Goal: Task Accomplishment & Management: Use online tool/utility

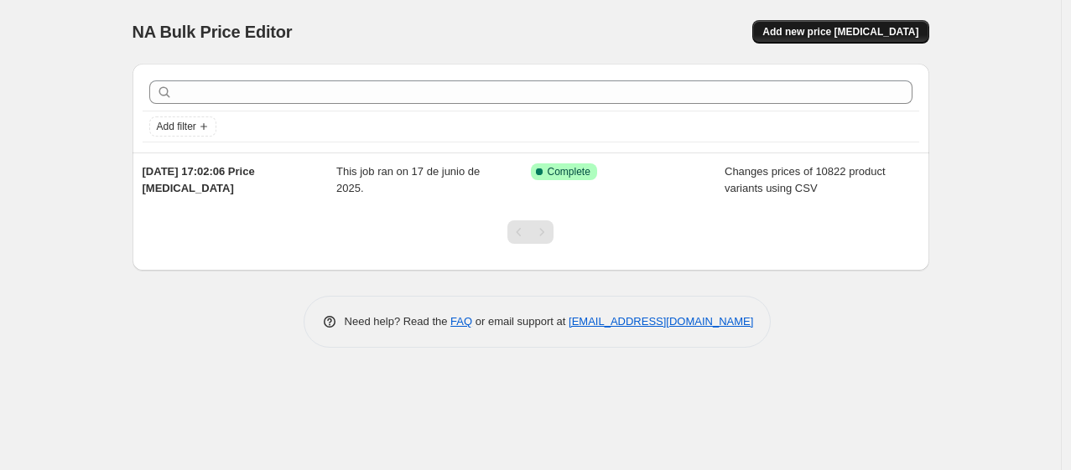
click at [864, 33] on span "Add new price change job" at bounding box center [840, 31] width 156 height 13
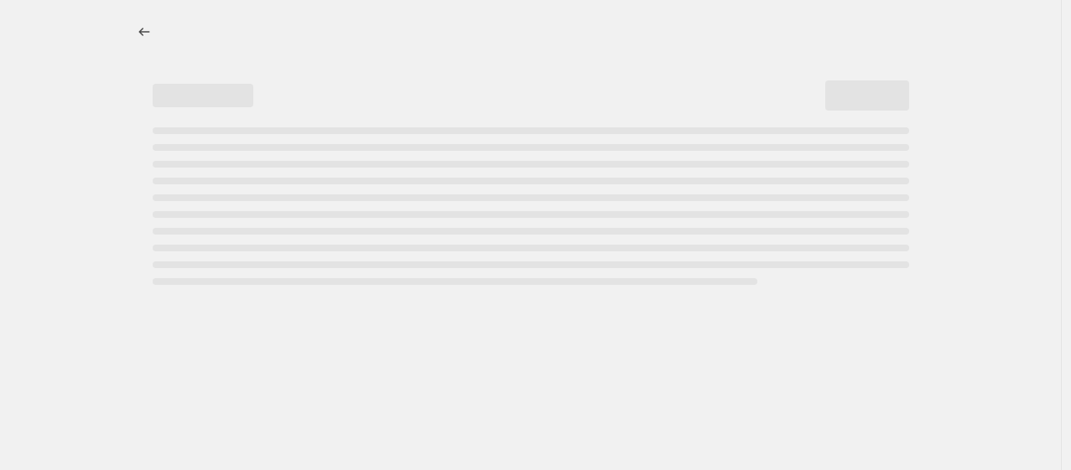
select select "percentage"
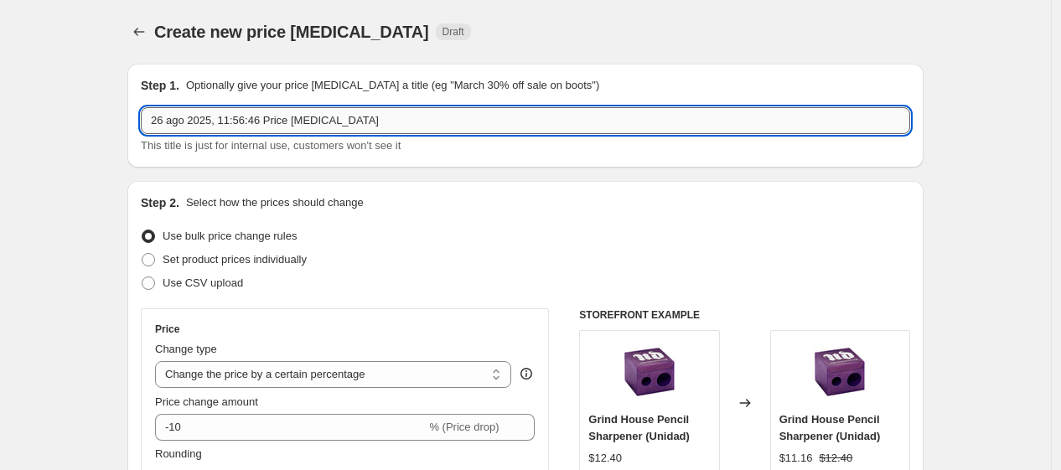
click at [483, 122] on input "26 ago 2025, 11:56:46 Price change job" at bounding box center [526, 120] width 770 height 27
click at [155, 121] on input "26 ago 2025, 11:56:46 Price change job" at bounding box center [526, 120] width 770 height 27
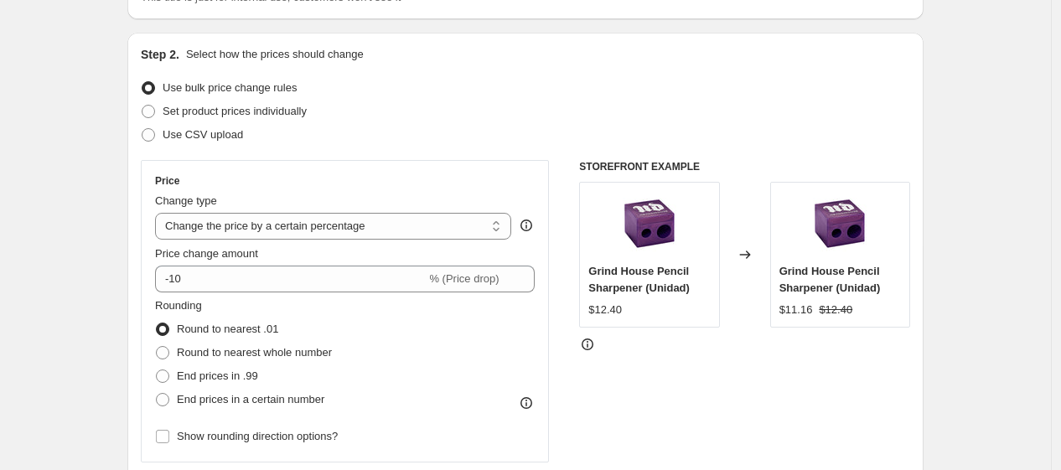
scroll to position [205, 0]
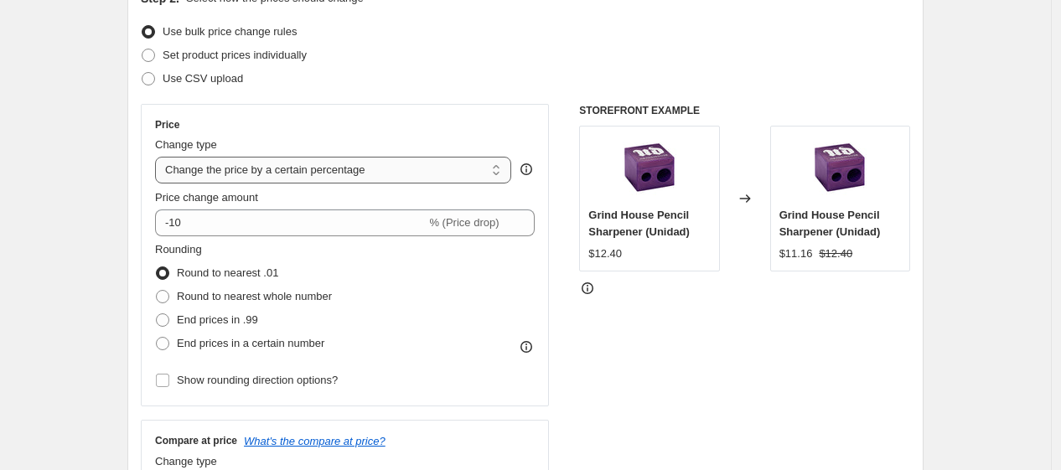
type input "Precios Urban Decay"
click at [439, 167] on select "Change the price to a certain amount Change the price by a certain amount Chang…" at bounding box center [333, 170] width 356 height 27
select select "to"
click at [159, 157] on select "Change the price to a certain amount Change the price by a certain amount Chang…" at bounding box center [333, 170] width 356 height 27
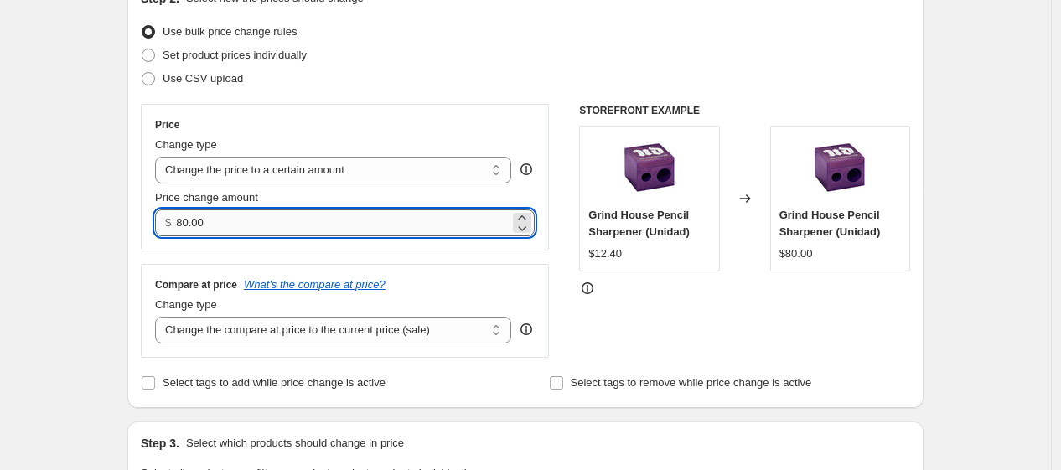
click at [323, 221] on input "80.00" at bounding box center [342, 223] width 333 height 27
type input "10.00"
click at [451, 272] on div "Compare at price What's the compare at price? Change type Change the compare at…" at bounding box center [345, 311] width 408 height 94
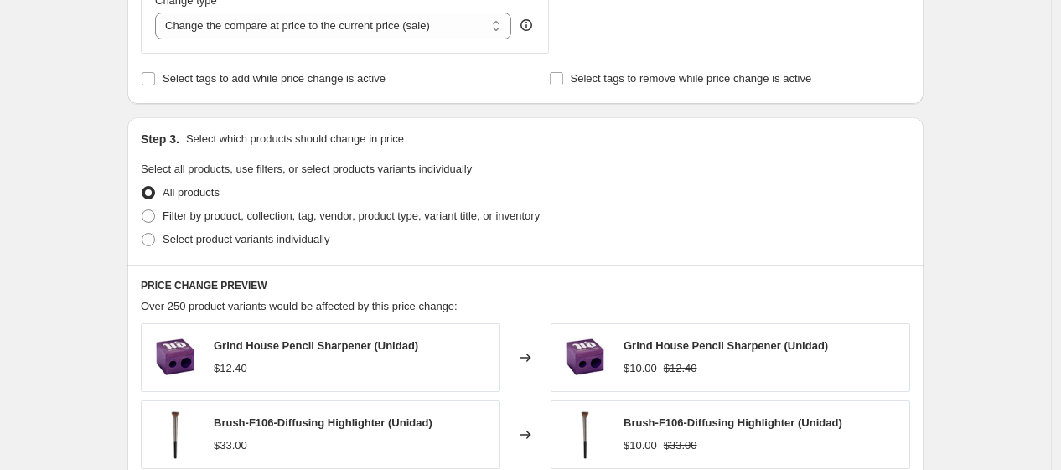
scroll to position [516, 0]
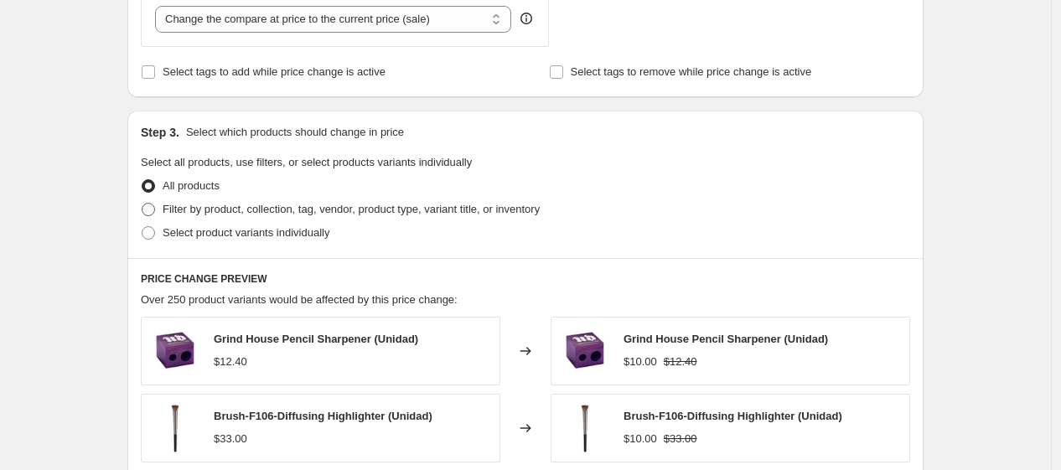
click at [155, 211] on span at bounding box center [148, 209] width 13 height 13
click at [143, 204] on input "Filter by product, collection, tag, vendor, product type, variant title, or inv…" at bounding box center [142, 203] width 1 height 1
radio input "true"
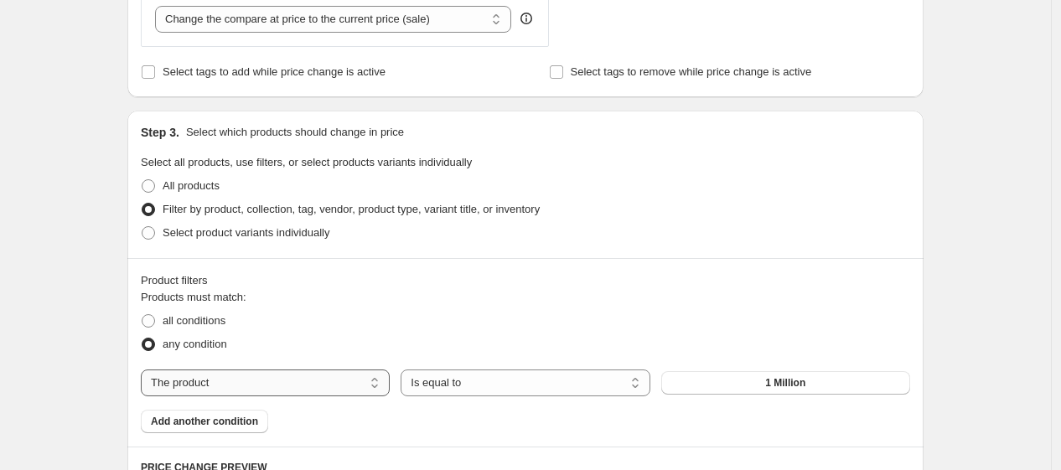
click at [365, 381] on select "The product The product's collection The product's tag The product's vendor The…" at bounding box center [265, 383] width 249 height 27
select select "vendor"
click at [703, 380] on button "ADOLFO DOMINGUEZ" at bounding box center [785, 382] width 249 height 23
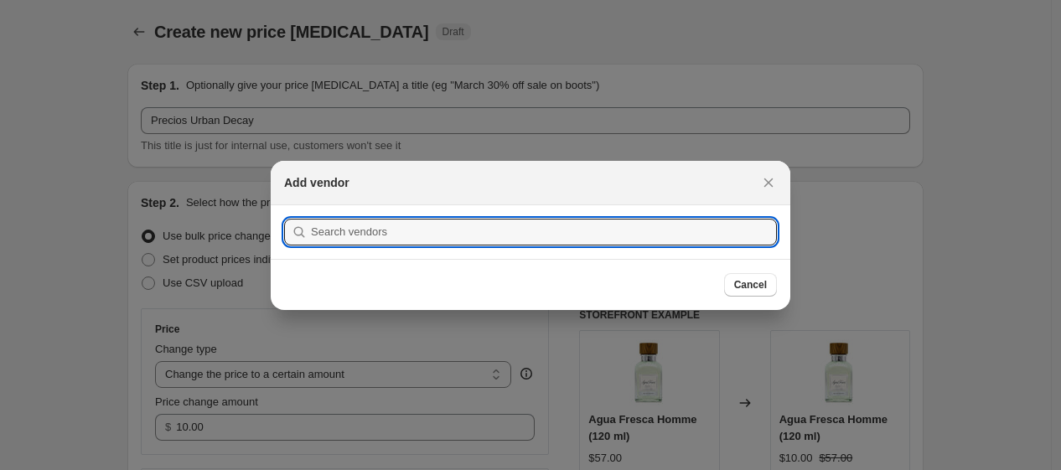
scroll to position [0, 0]
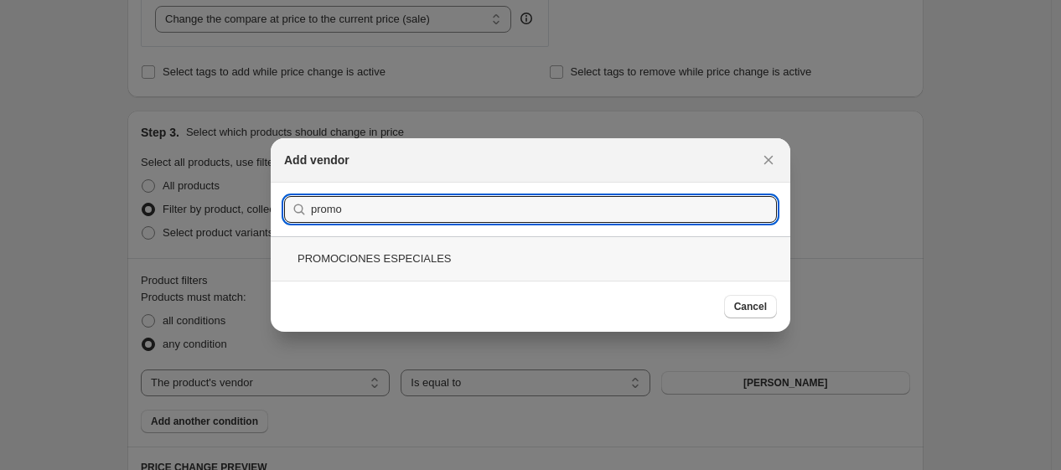
type input "promo"
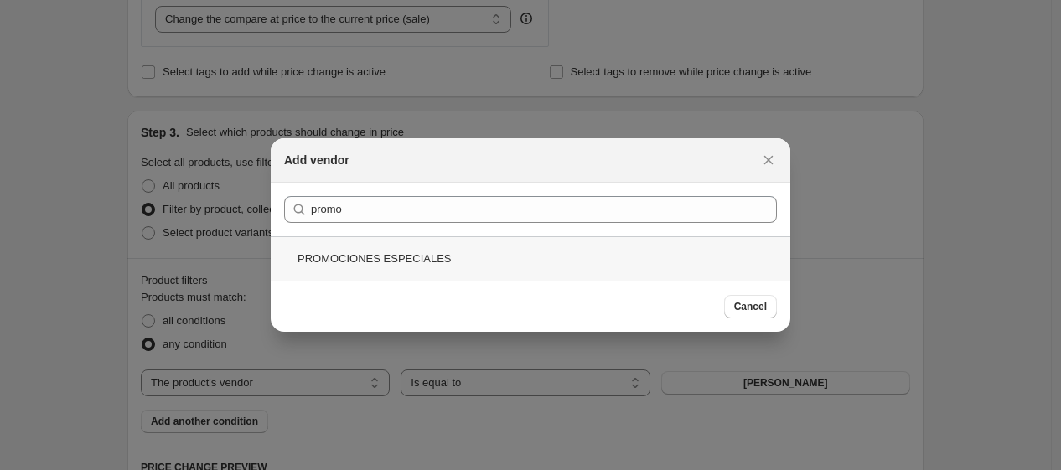
click at [384, 260] on div "PROMOCIONES ESPECIALES" at bounding box center [531, 258] width 520 height 44
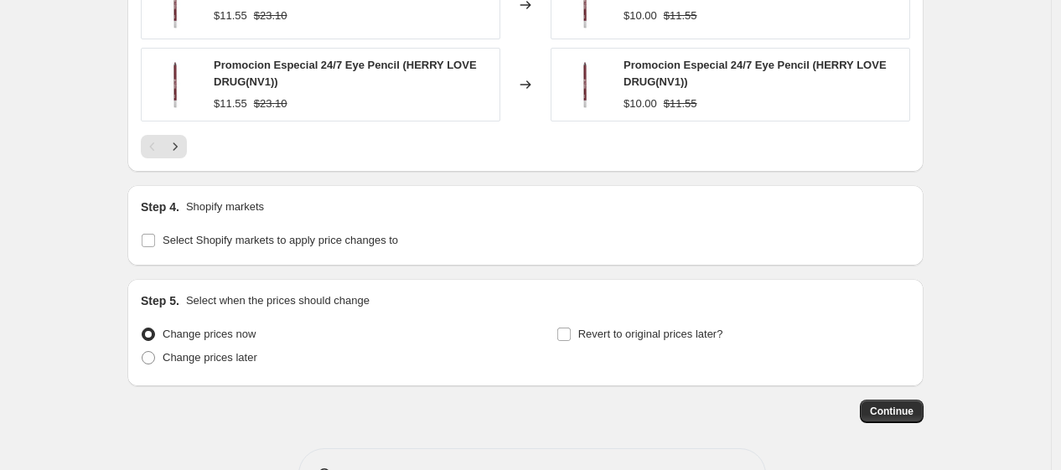
scroll to position [1344, 0]
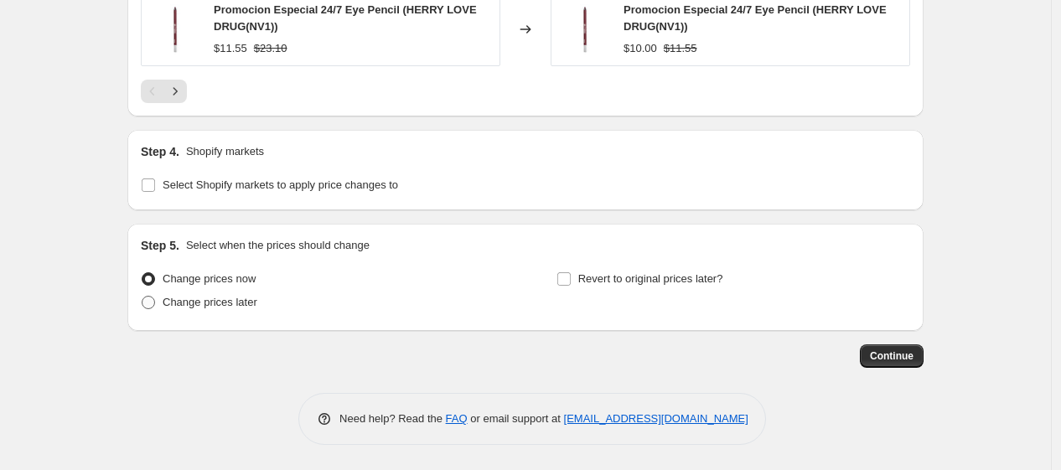
click at [169, 297] on span "Change prices later" at bounding box center [210, 302] width 95 height 13
click at [143, 297] on input "Change prices later" at bounding box center [142, 296] width 1 height 1
radio input "true"
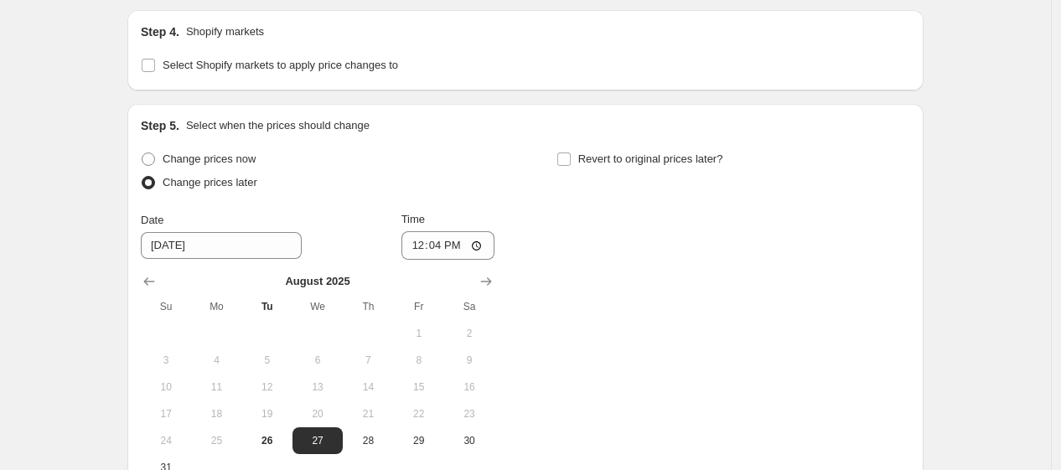
scroll to position [1497, 0]
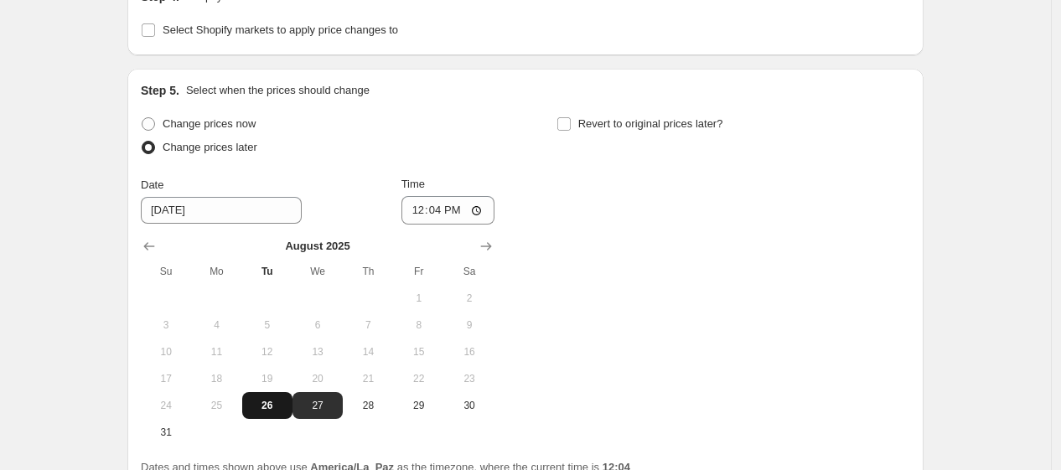
click at [268, 407] on span "26" at bounding box center [267, 405] width 37 height 13
type input "[DATE]"
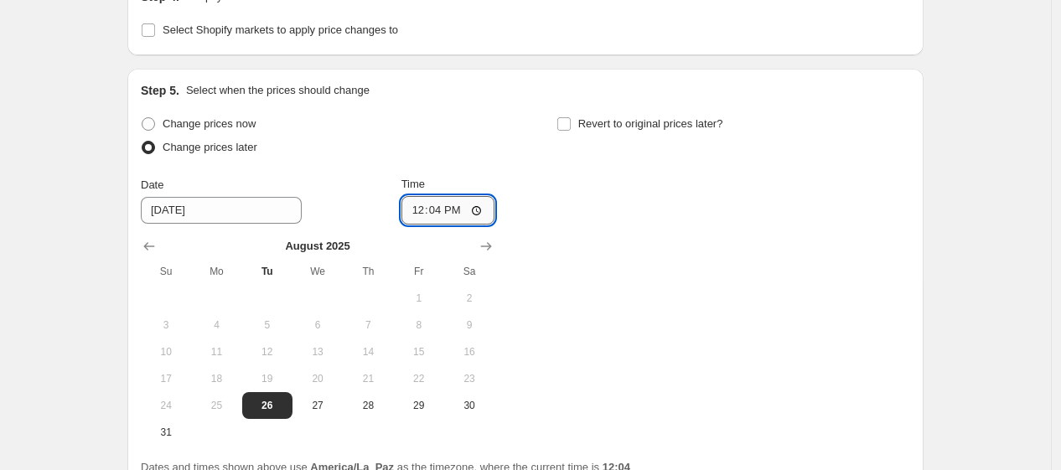
click at [454, 206] on input "12:04" at bounding box center [449, 210] width 94 height 29
click at [441, 215] on input "12:04" at bounding box center [449, 210] width 94 height 29
type input "13:00"
click at [601, 255] on div "Change prices now Change prices later Date 8/26/2025 Time 13:00 August 2025 Su …" at bounding box center [526, 279] width 770 height 334
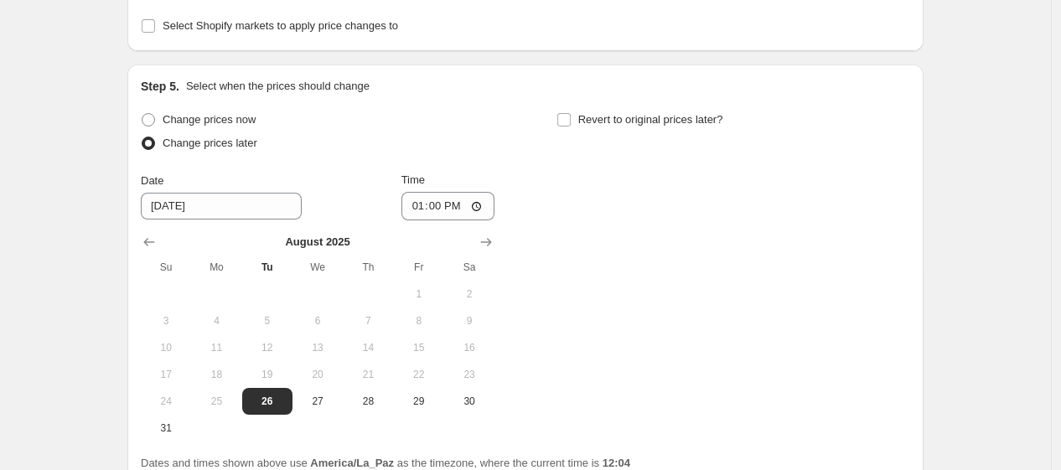
scroll to position [1657, 0]
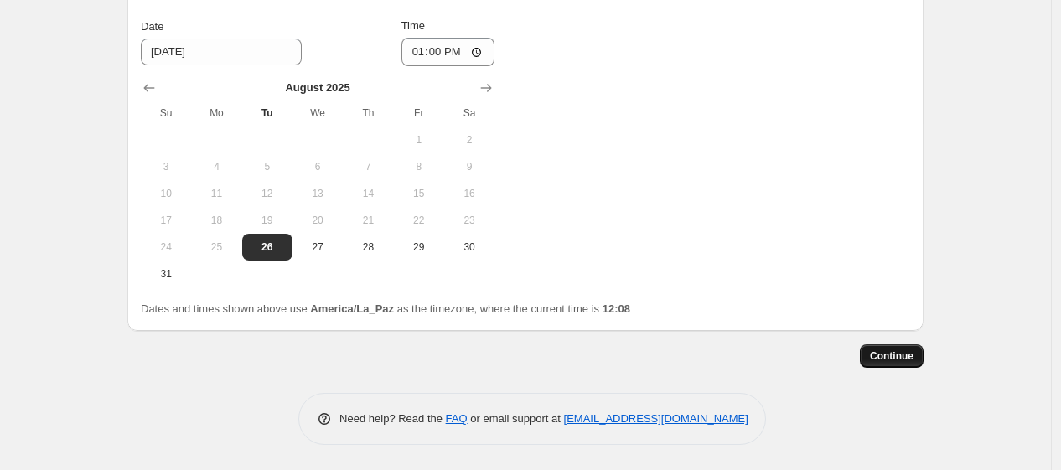
click at [894, 357] on span "Continue" at bounding box center [892, 356] width 44 height 13
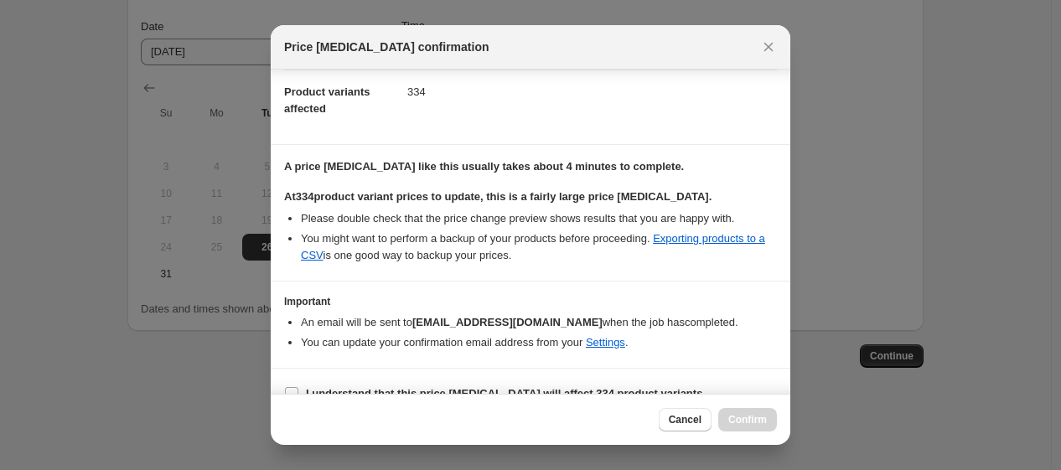
scroll to position [205, 0]
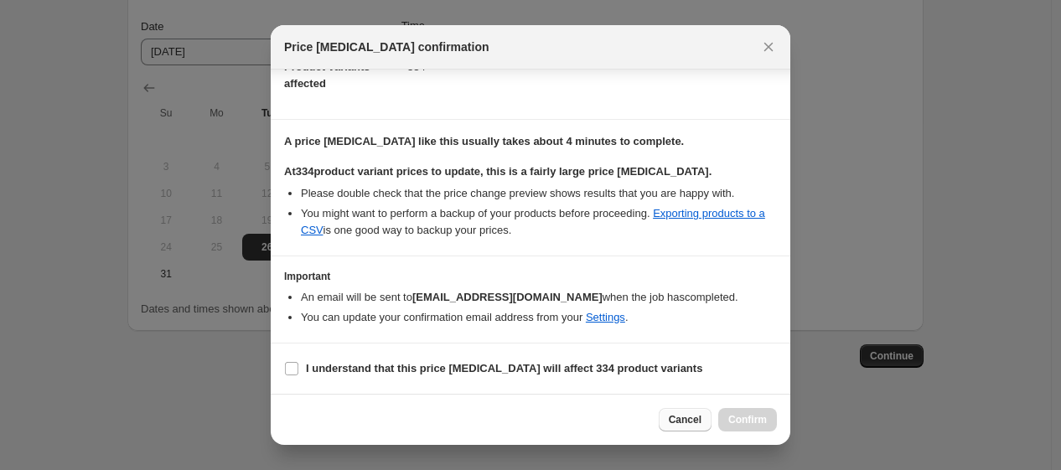
click at [698, 420] on span "Cancel" at bounding box center [685, 419] width 33 height 13
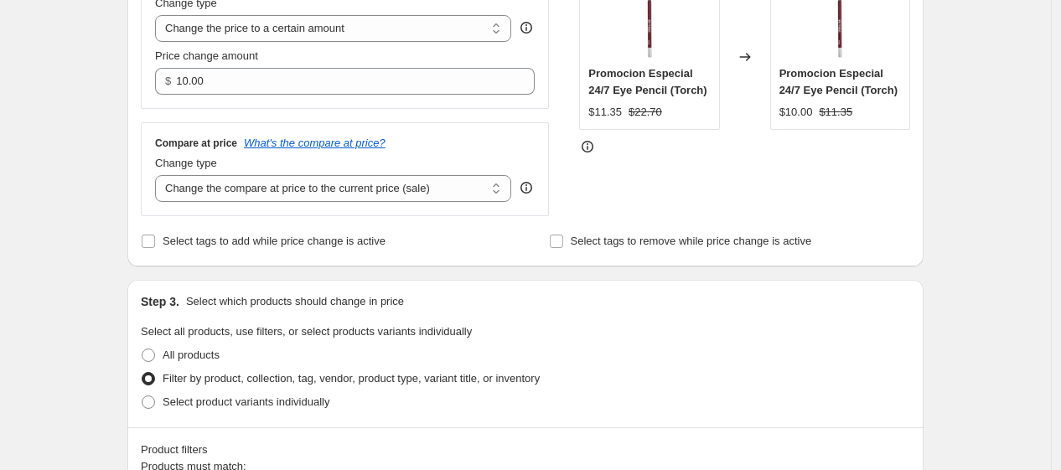
scroll to position [350, 0]
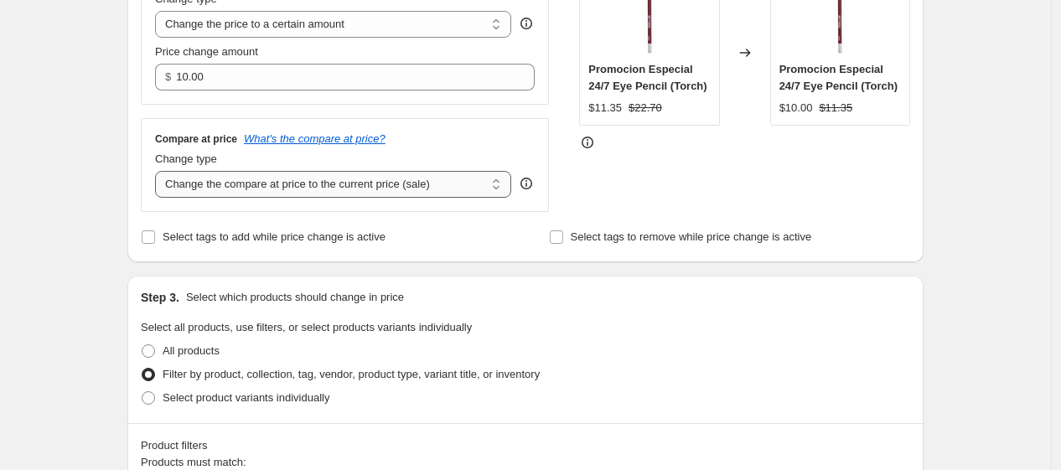
click at [484, 184] on select "Change the compare at price to the current price (sale) Change the compare at p…" at bounding box center [333, 184] width 356 height 27
click at [467, 187] on select "Change the compare at price to the current price (sale) Change the compare at p…" at bounding box center [333, 184] width 356 height 27
select select "no_change"
click at [159, 171] on select "Change the compare at price to the current price (sale) Change the compare at p…" at bounding box center [333, 184] width 356 height 27
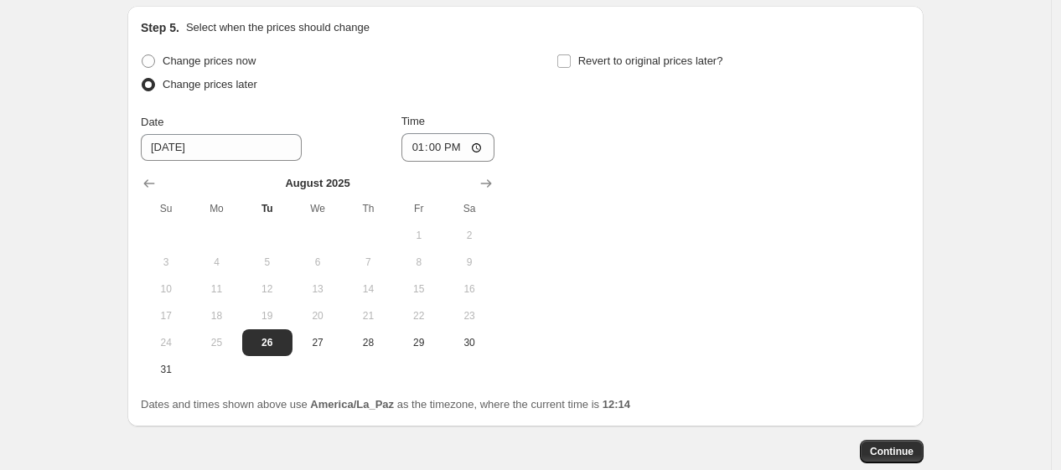
scroll to position [1657, 0]
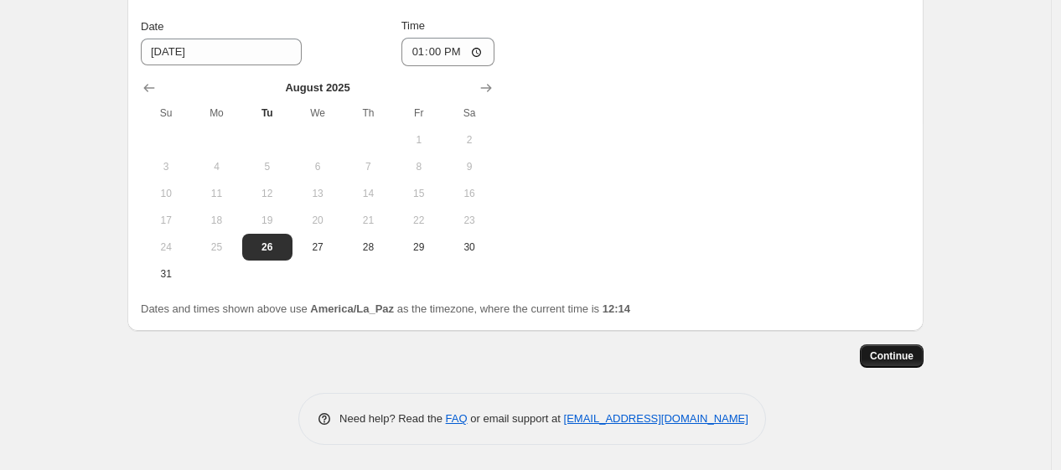
click at [892, 355] on span "Continue" at bounding box center [892, 356] width 44 height 13
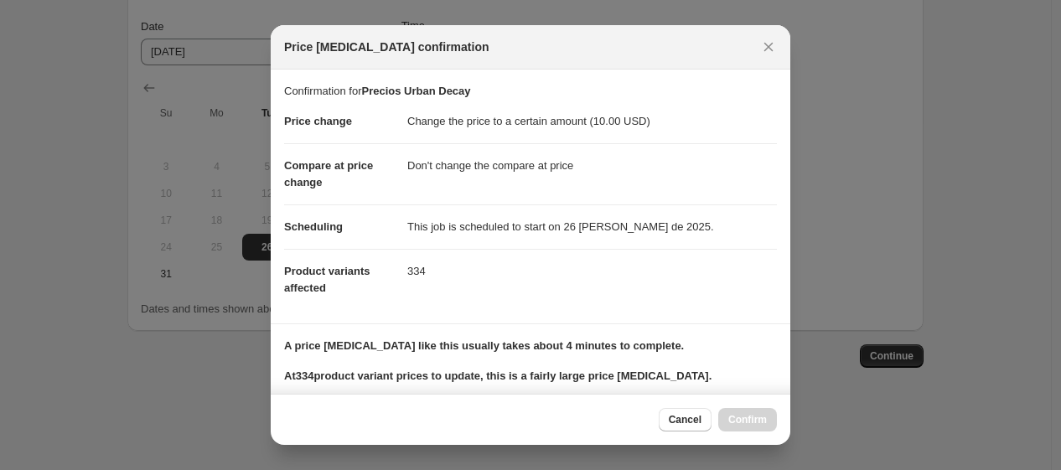
scroll to position [205, 0]
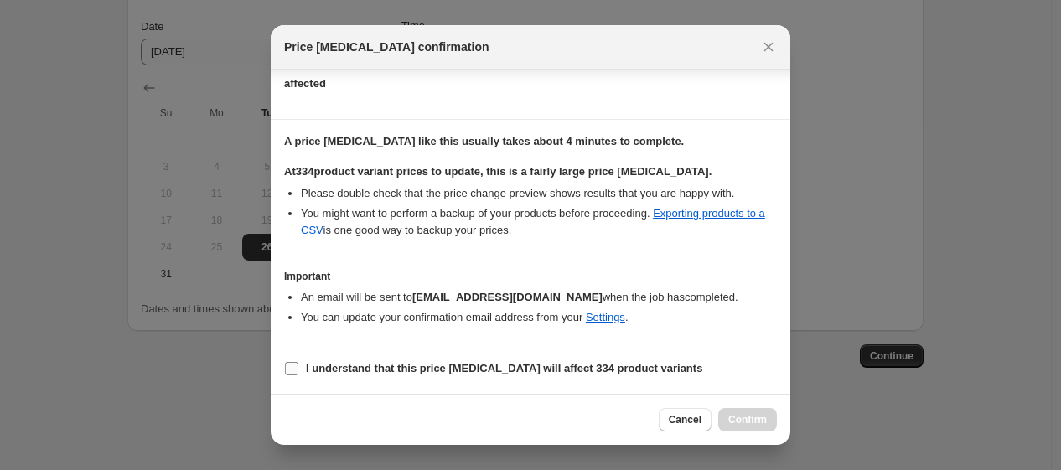
click at [291, 373] on input "I understand that this price [MEDICAL_DATA] will affect 334 product variants" at bounding box center [291, 368] width 13 height 13
checkbox input "true"
click at [752, 418] on span "Confirm" at bounding box center [748, 419] width 39 height 13
type input "Precios Urban Decay"
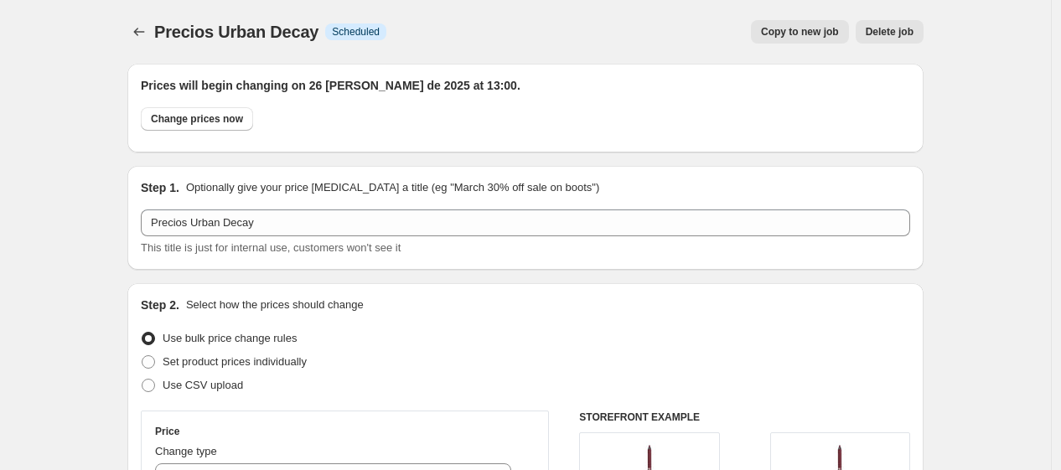
scroll to position [1657, 0]
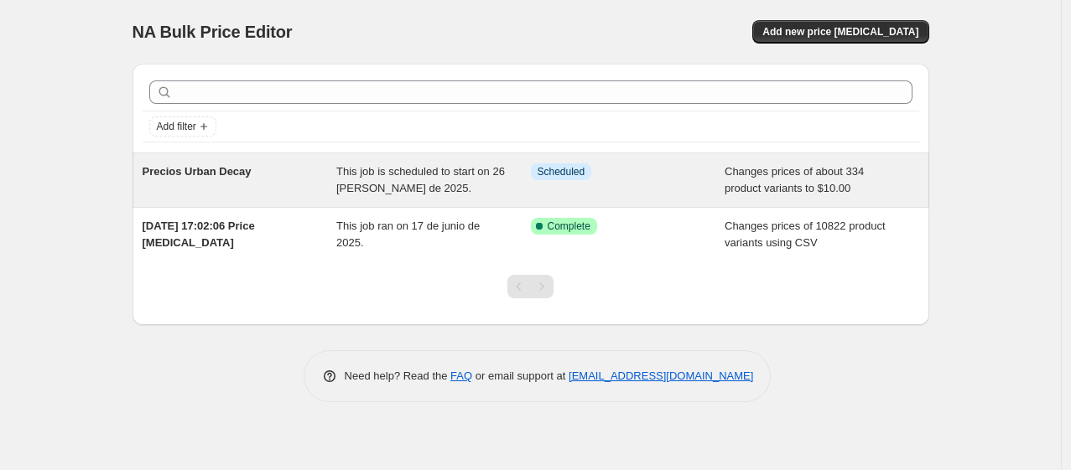
click at [222, 176] on span "Precios Urban Decay" at bounding box center [197, 171] width 109 height 13
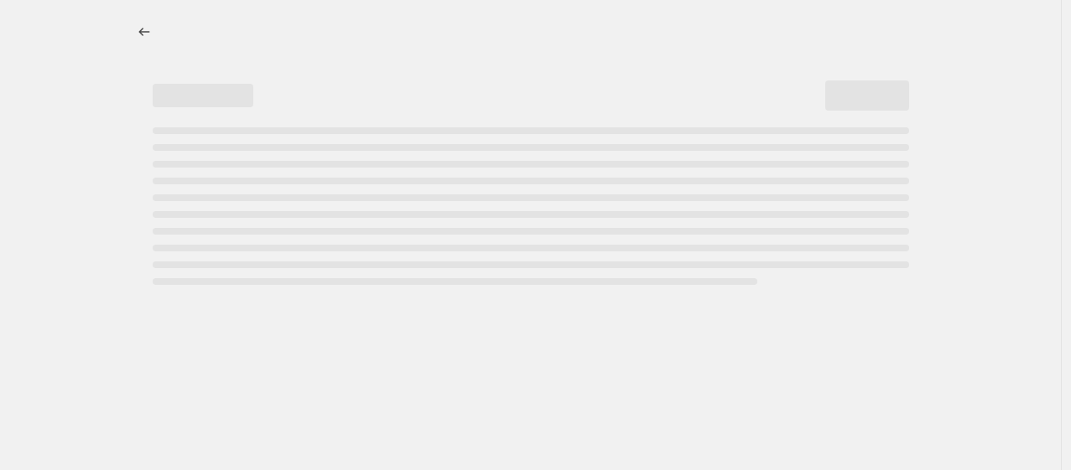
select select "no_change"
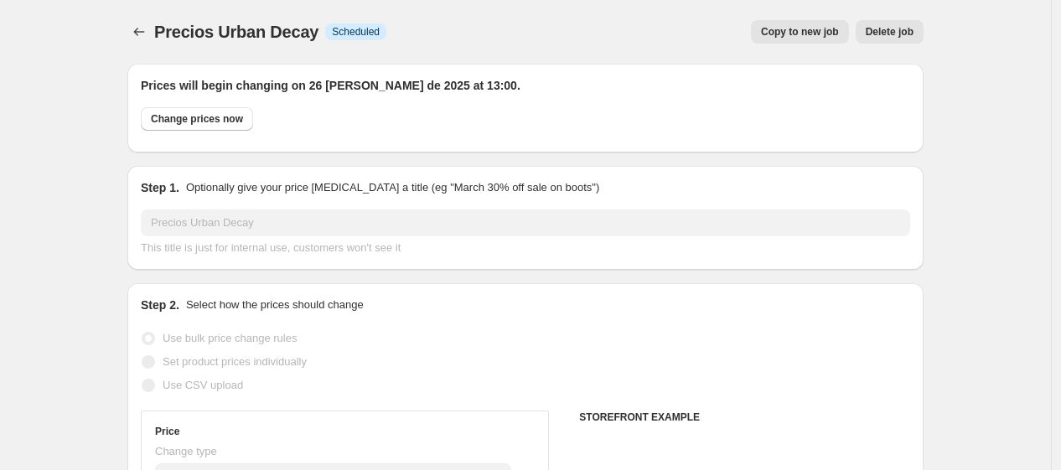
select select "vendor"
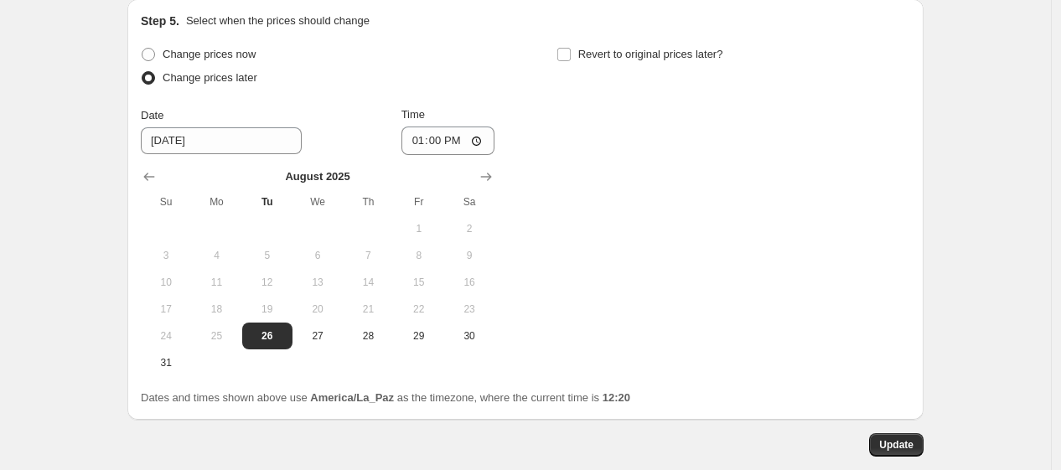
scroll to position [1678, 0]
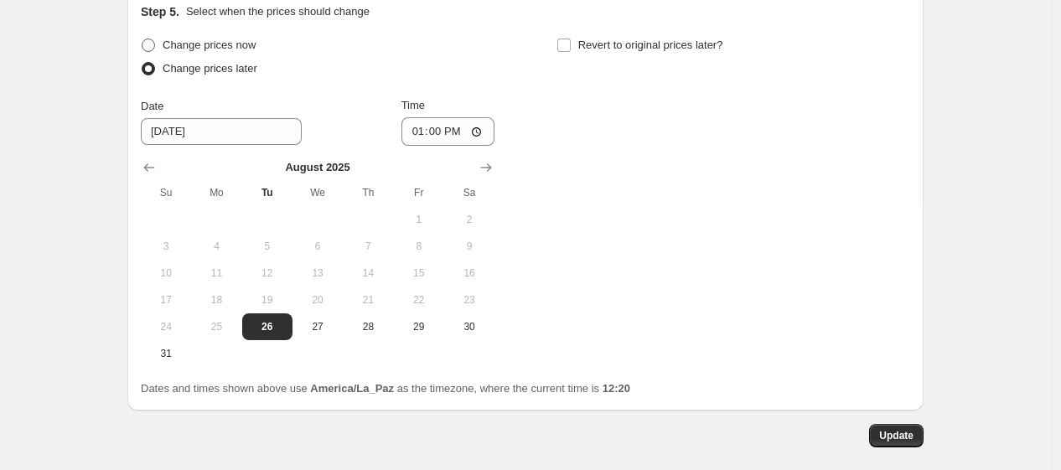
click at [166, 44] on span "Change prices now" at bounding box center [209, 45] width 93 height 13
click at [143, 39] on input "Change prices now" at bounding box center [142, 39] width 1 height 1
radio input "true"
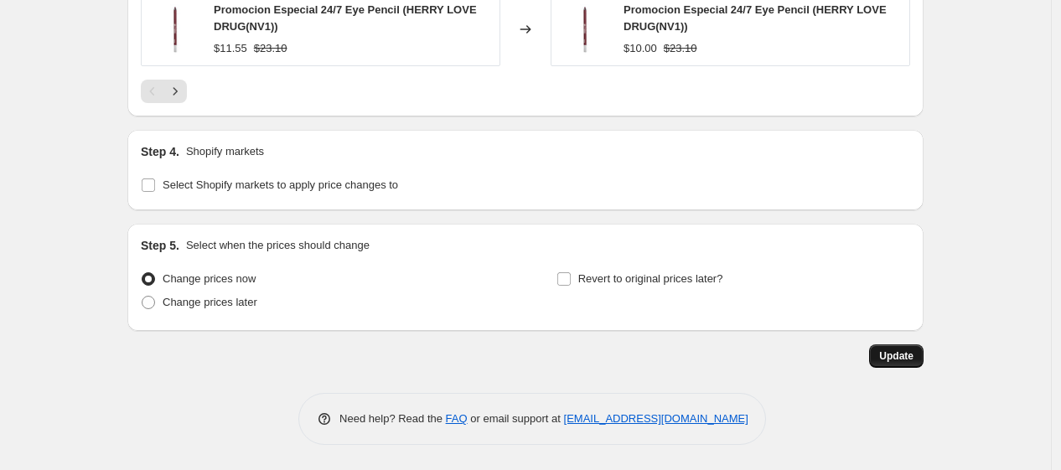
click at [907, 357] on span "Update" at bounding box center [896, 356] width 34 height 13
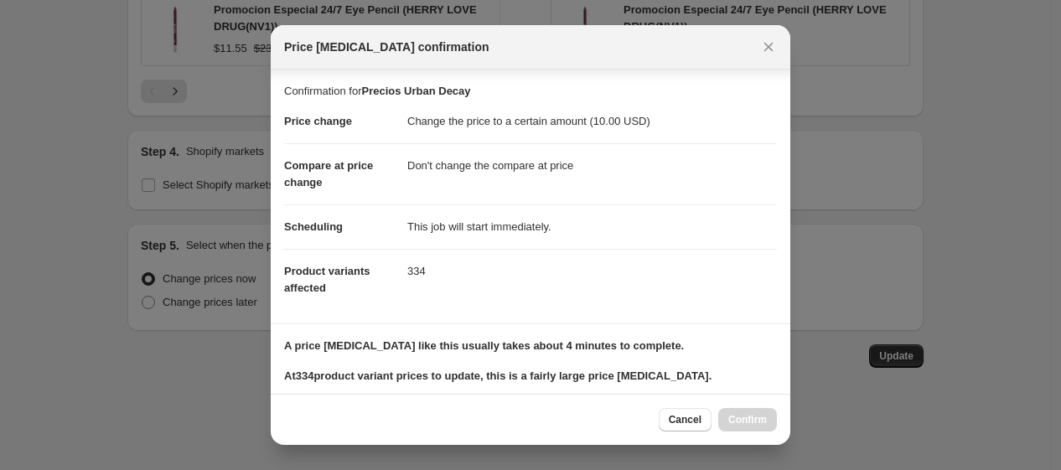
scroll to position [224, 0]
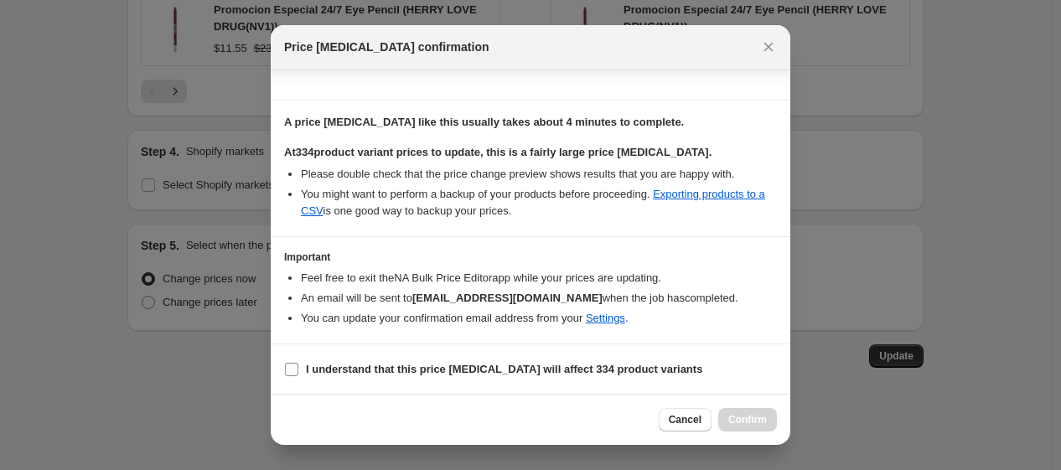
click at [293, 368] on input "I understand that this price [MEDICAL_DATA] will affect 334 product variants" at bounding box center [291, 369] width 13 height 13
checkbox input "true"
click at [760, 420] on span "Confirm" at bounding box center [748, 419] width 39 height 13
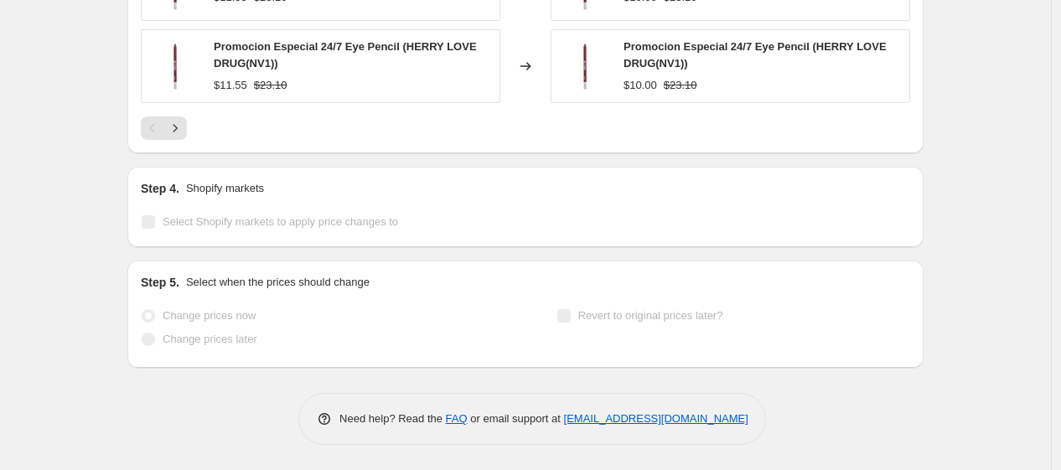
scroll to position [1428, 0]
select select "no_change"
select select "vendor"
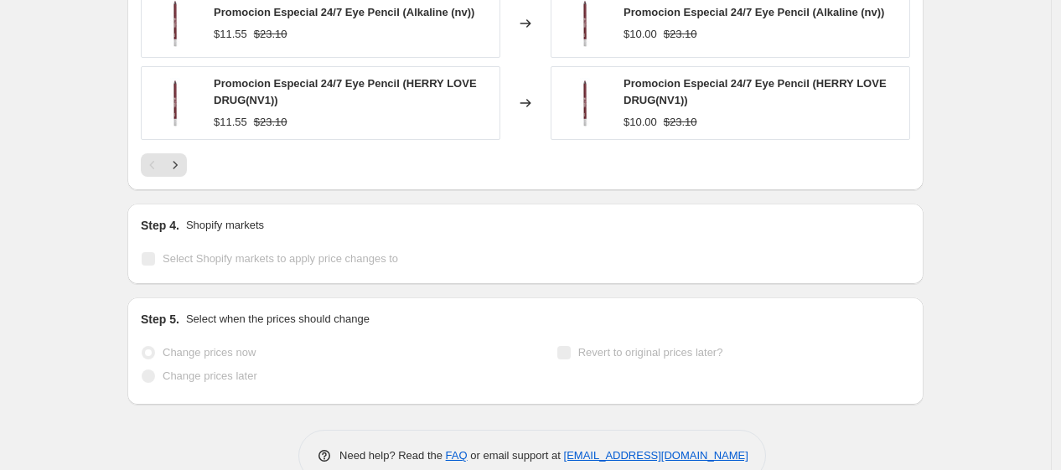
scroll to position [0, 0]
